Goal: Task Accomplishment & Management: Use online tool/utility

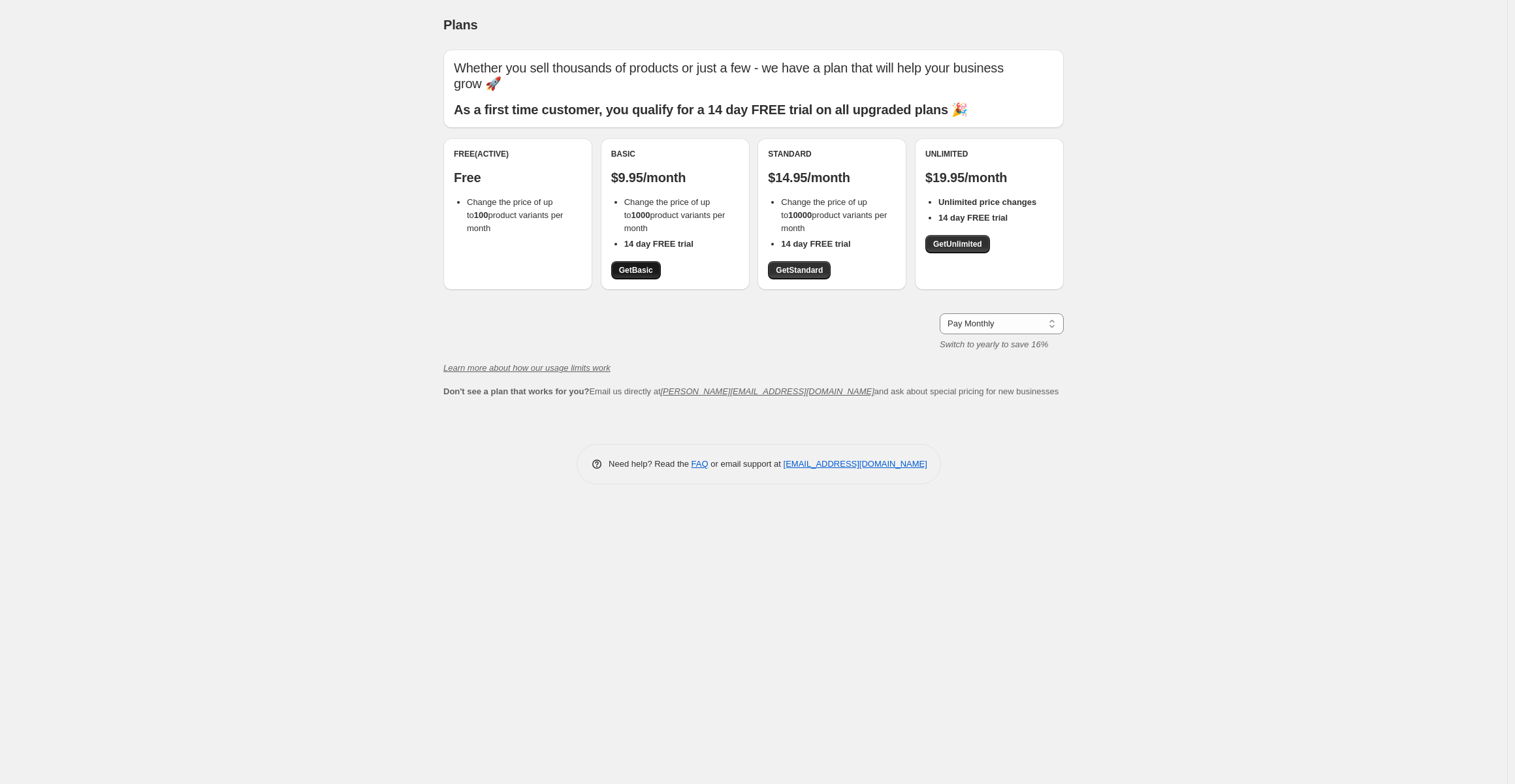
click at [651, 270] on link "Get Basic" at bounding box center [635, 270] width 49 height 18
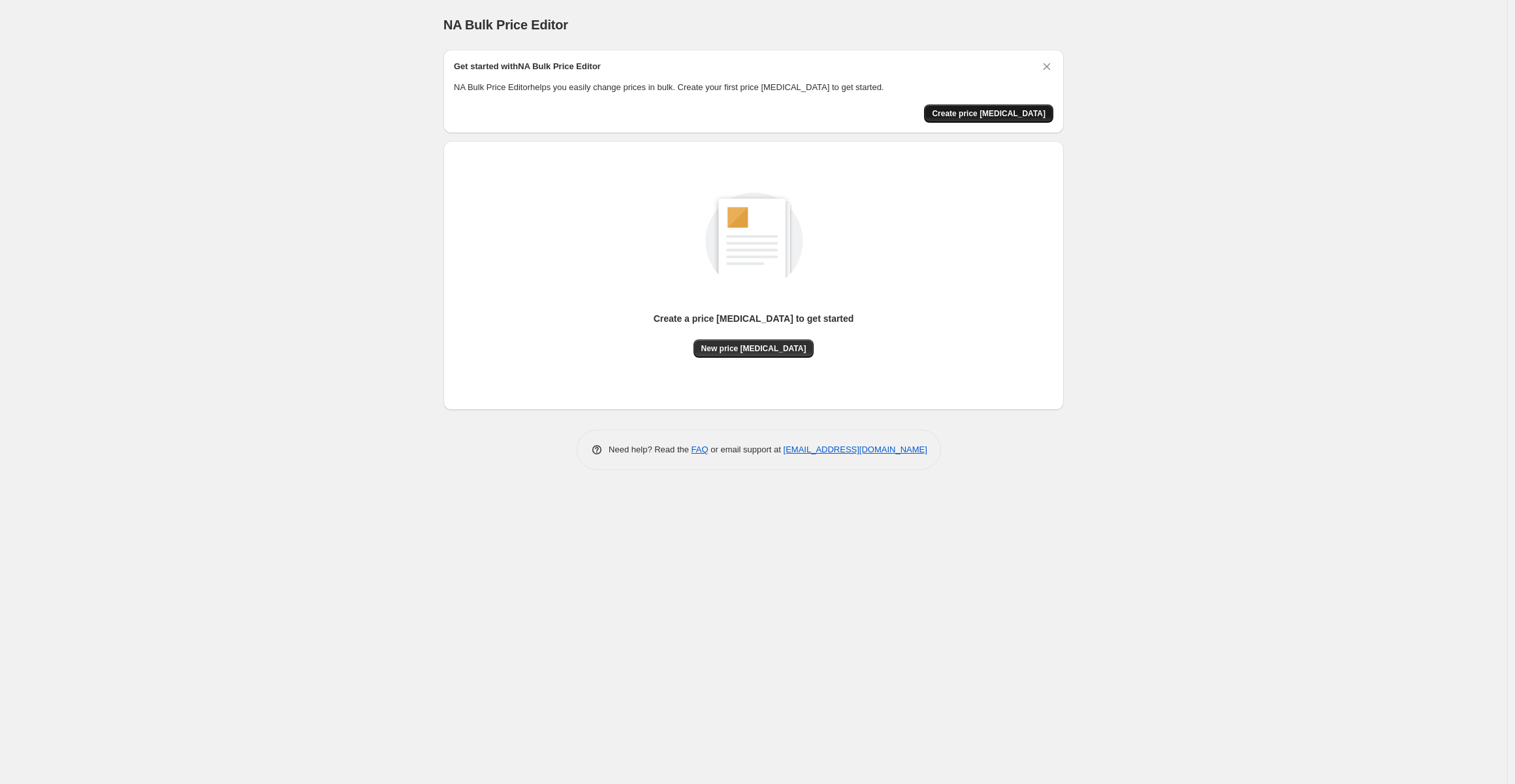
click at [1008, 110] on span "Create price [MEDICAL_DATA]" at bounding box center [988, 114] width 113 height 11
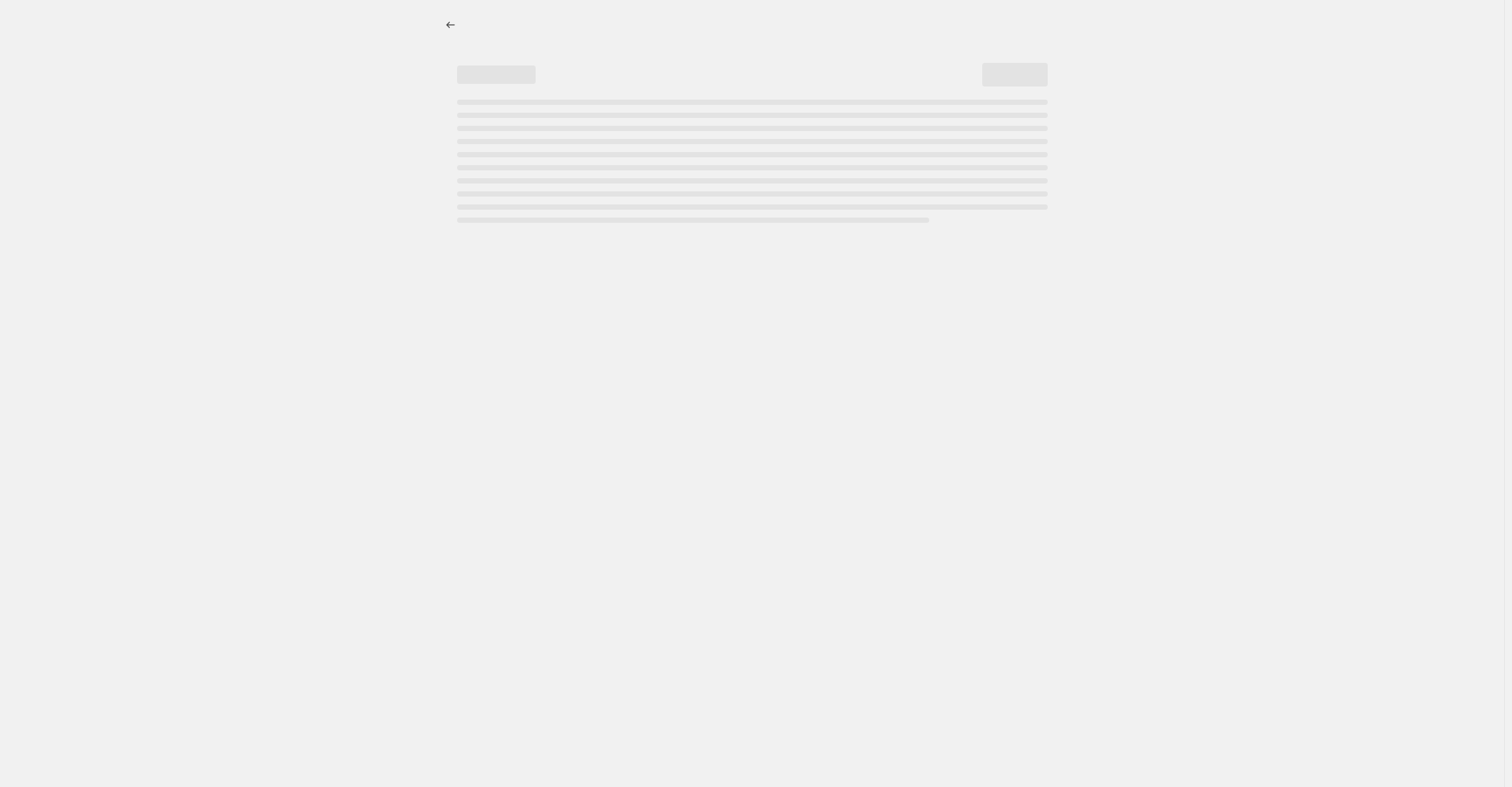
select select "percentage"
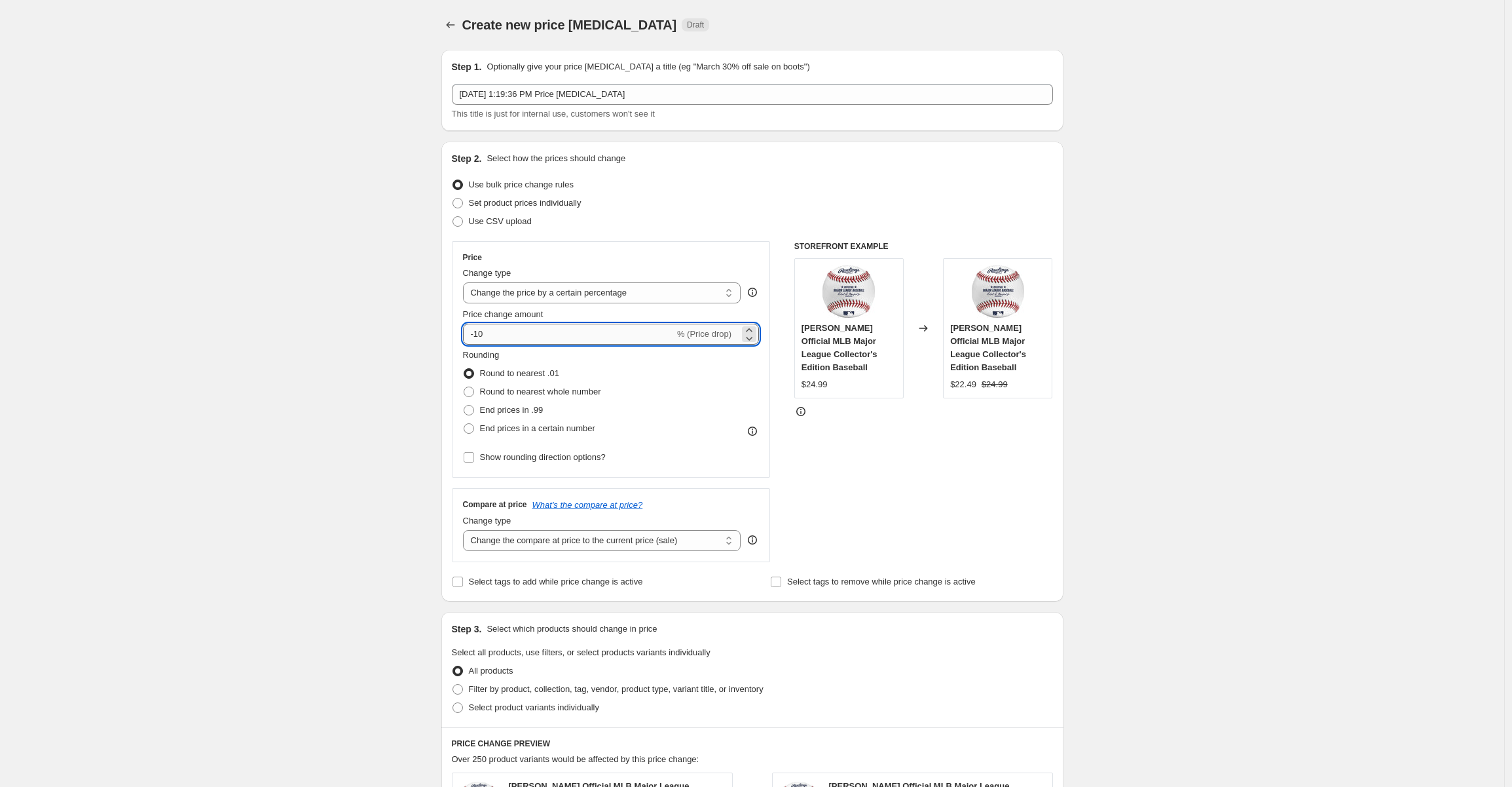
click at [480, 333] on input "-10" at bounding box center [569, 334] width 212 height 21
type input "-1"
type input "-85"
click at [1155, 322] on div "Create new price [MEDICAL_DATA]. This page is ready Create new price [MEDICAL_D…" at bounding box center [752, 659] width 1505 height 1319
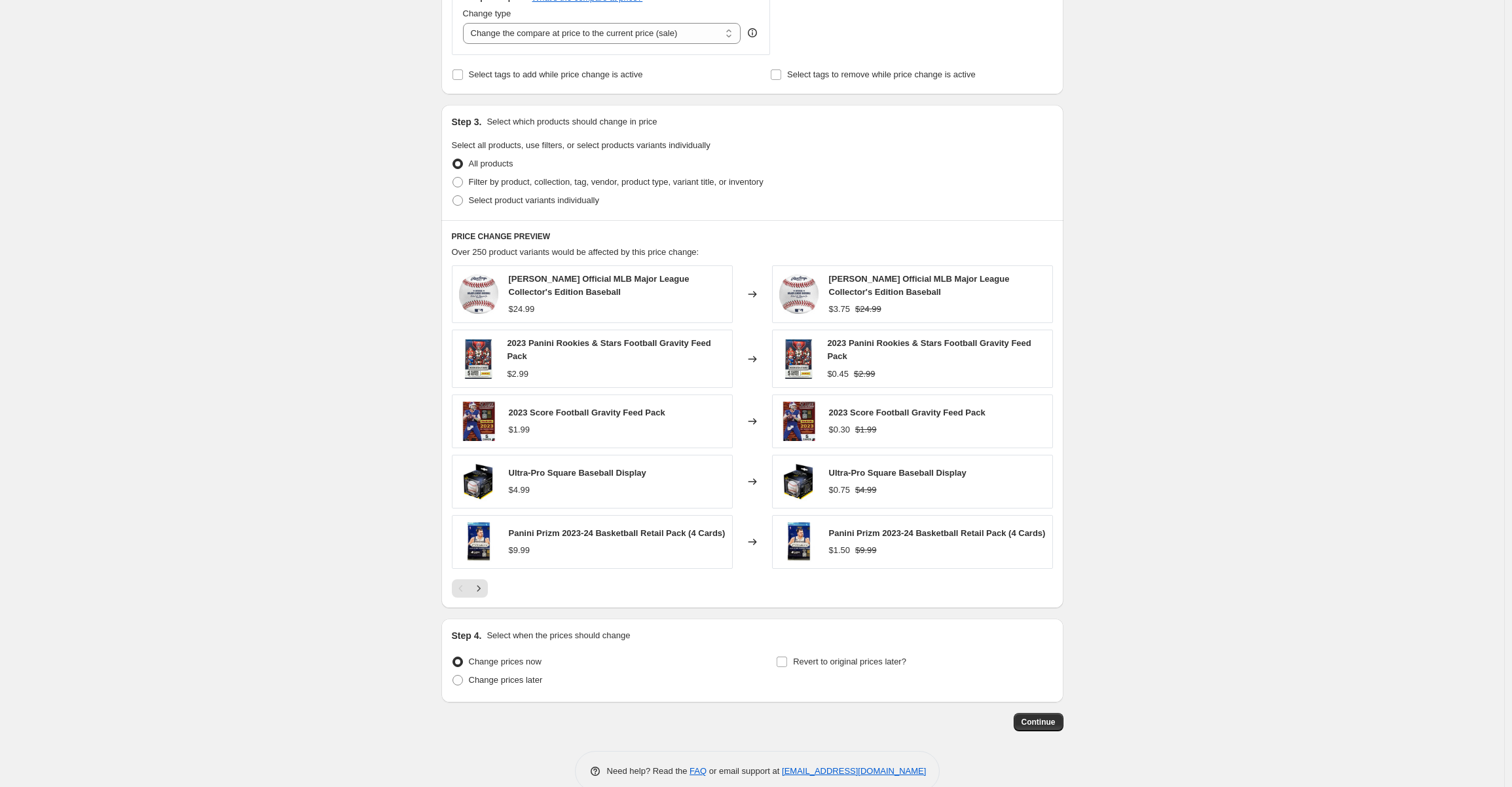
scroll to position [528, 0]
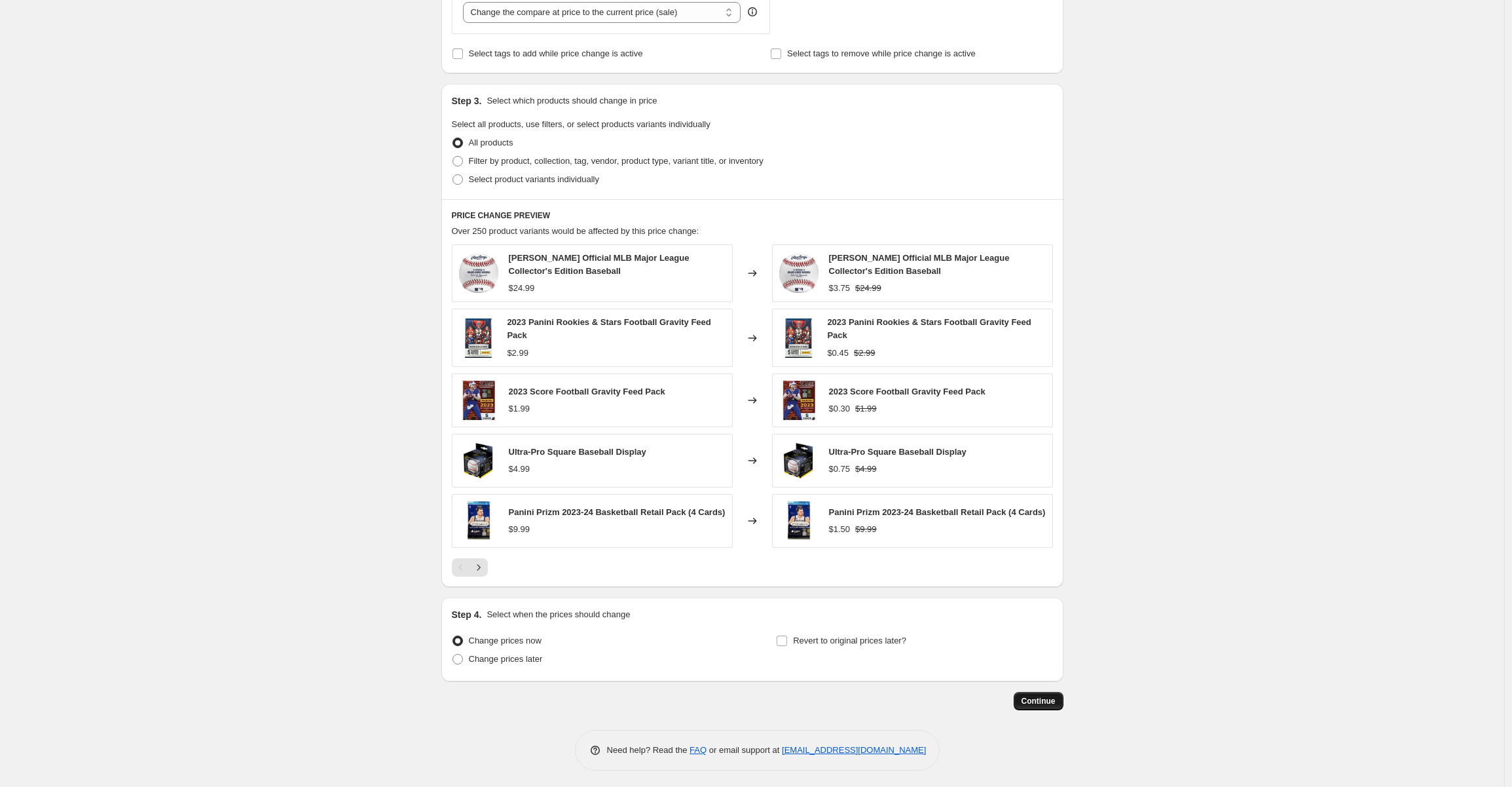
click at [1037, 701] on span "Continue" at bounding box center [1039, 701] width 34 height 11
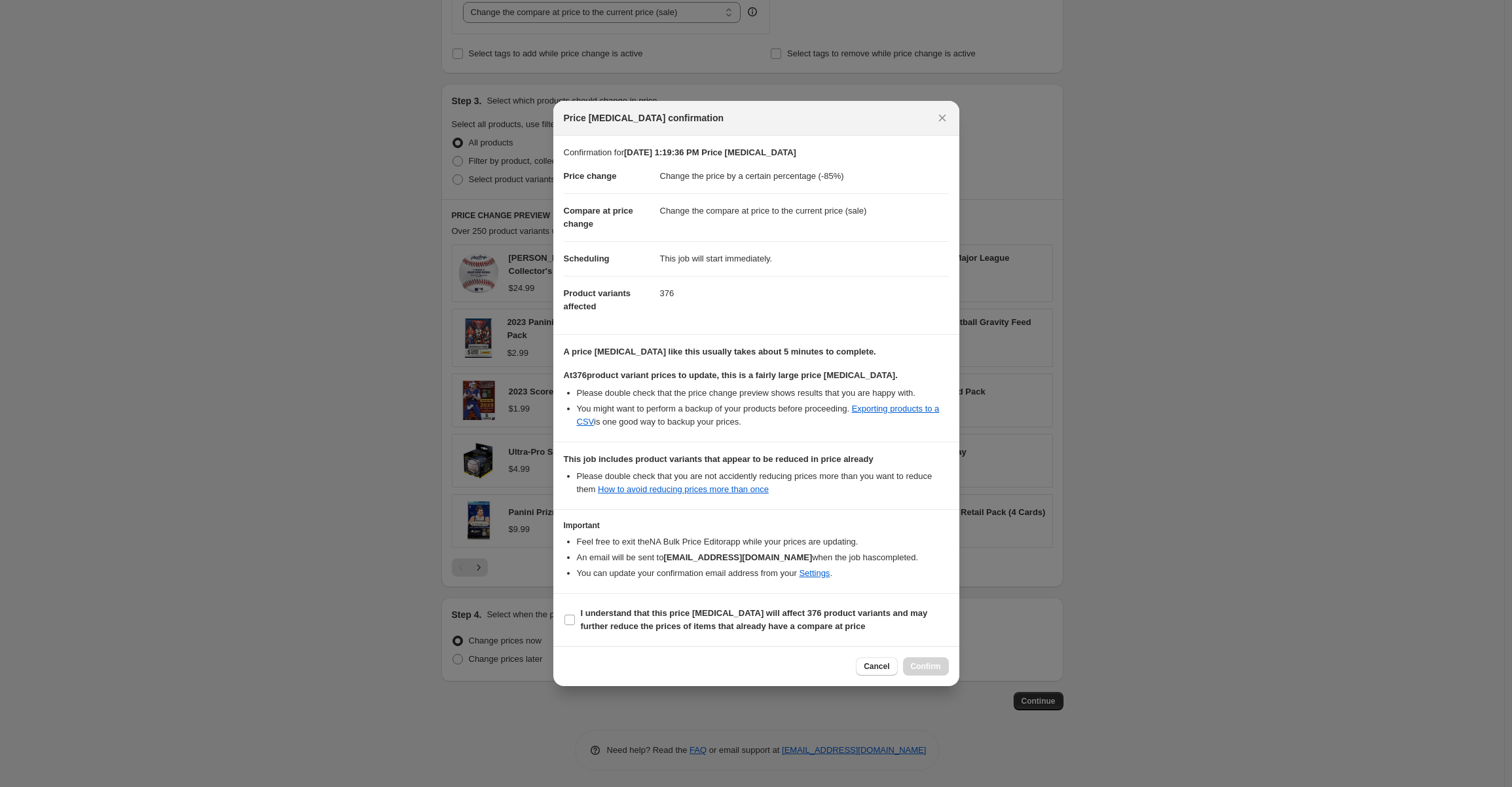
drag, startPoint x: 569, startPoint y: 618, endPoint x: 630, endPoint y: 635, distance: 63.3
click at [569, 618] on input "I understand that this price [MEDICAL_DATA] will affect 376 product variants an…" at bounding box center [570, 620] width 11 height 11
checkbox input "true"
click at [934, 668] on span "Confirm" at bounding box center [925, 666] width 30 height 11
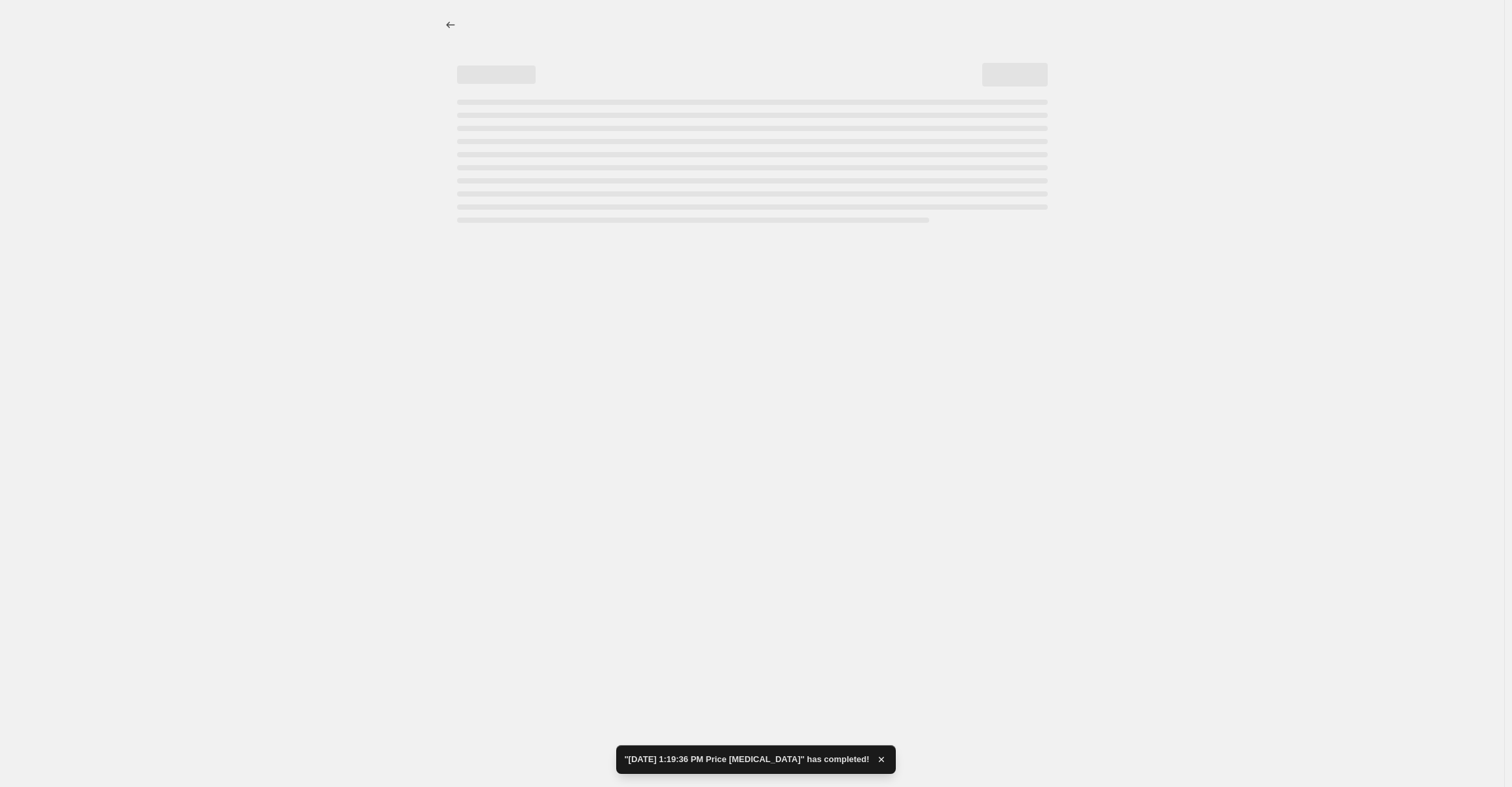
select select "percentage"
